Goal: Navigation & Orientation: Find specific page/section

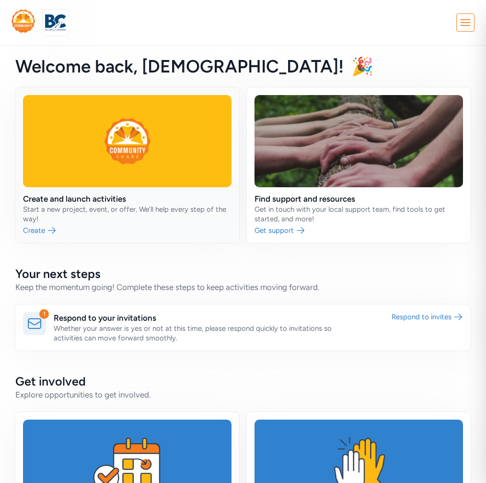
click at [142, 214] on link at bounding box center [127, 164] width 224 height 155
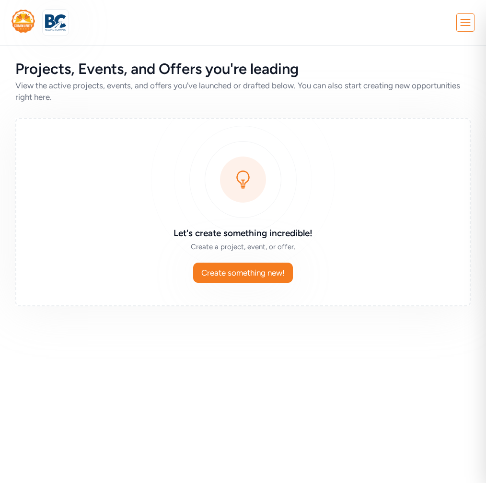
click at [456, 25] on div "Close Your Network Resources [GEOGRAPHIC_DATA] Your Account [PERSON_NAME] Educa…" at bounding box center [243, 23] width 463 height 26
click at [463, 24] on icon at bounding box center [465, 22] width 17 height 17
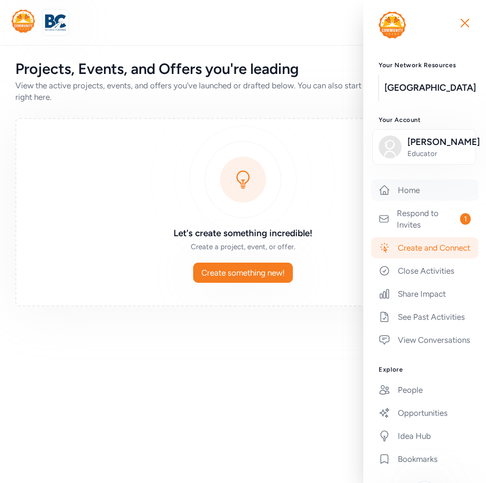
click at [403, 191] on link "Home" at bounding box center [424, 189] width 107 height 21
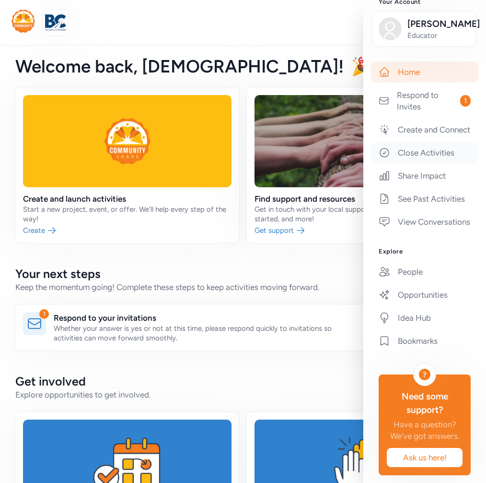
scroll to position [130, 0]
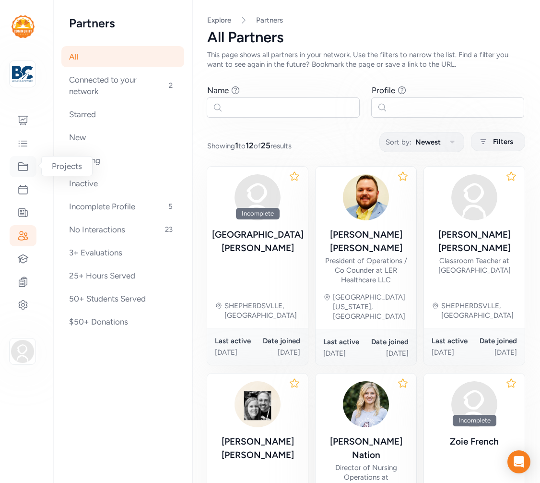
click at [27, 168] on icon at bounding box center [23, 167] width 10 height 8
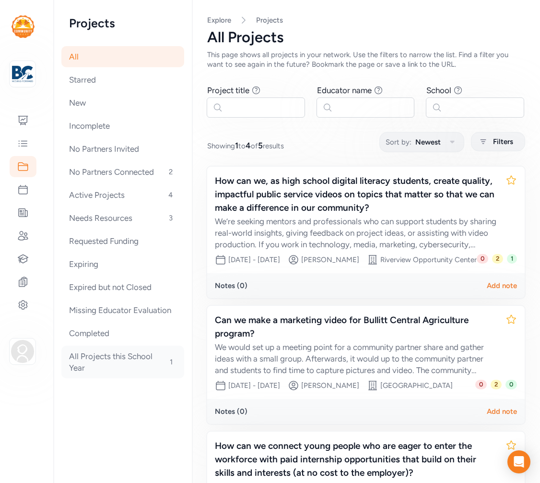
click at [139, 364] on div "All Projects this School Year 1" at bounding box center [122, 361] width 123 height 33
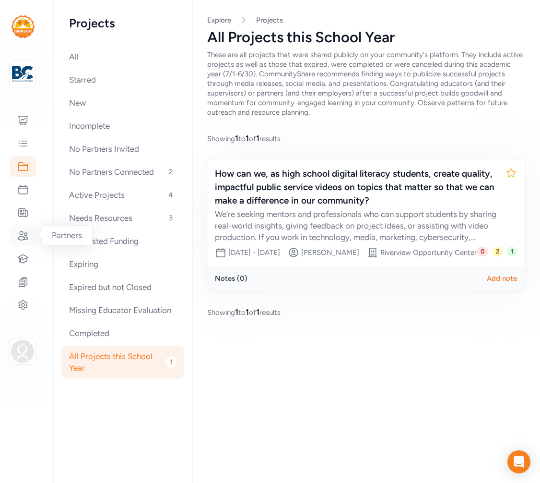
click at [27, 238] on icon at bounding box center [23, 235] width 10 height 9
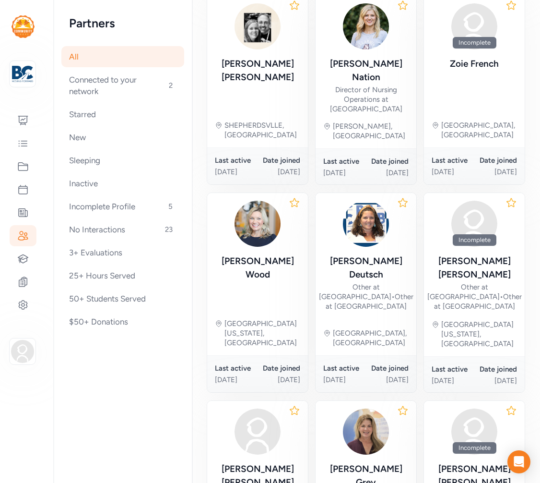
scroll to position [380, 0]
